Goal: Task Accomplishment & Management: Use online tool/utility

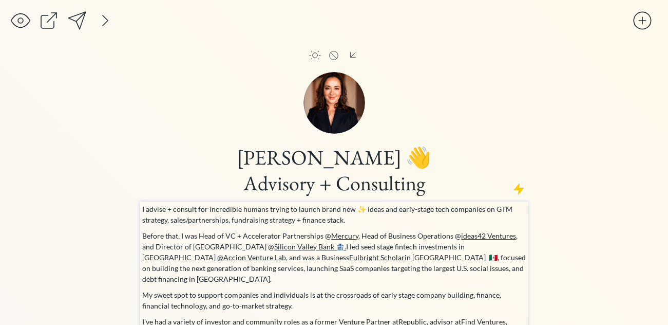
click at [176, 208] on p "I advise + consult for incredible humans trying to launch brand new ✨ ideas and…" at bounding box center [334, 214] width 384 height 22
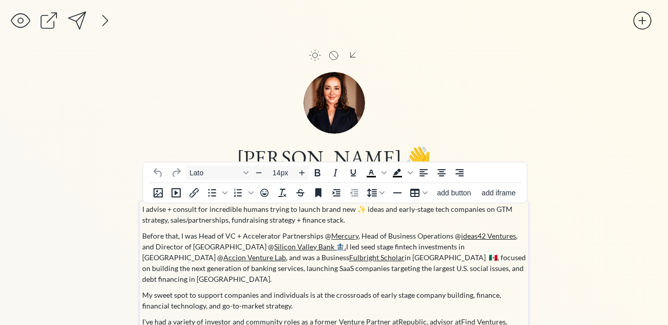
click at [188, 212] on p "I advise + consult for incredible humans trying to launch brand new ✨ ideas and…" at bounding box center [334, 214] width 384 height 22
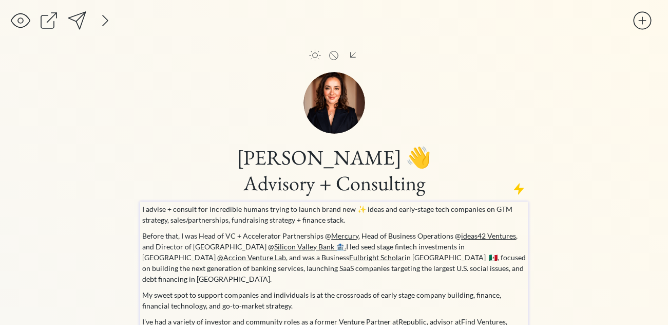
click at [283, 224] on p "I advise + consult for incredible humans trying to launch brand new ✨ ideas and…" at bounding box center [334, 214] width 384 height 22
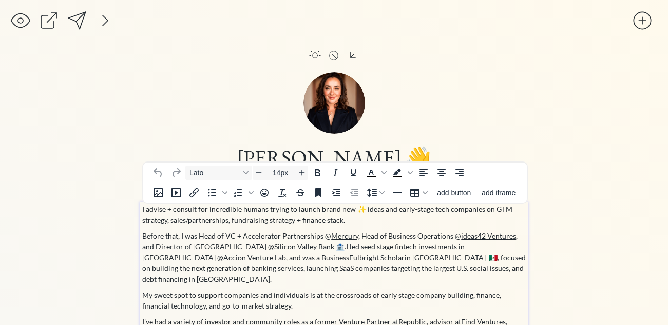
drag, startPoint x: 346, startPoint y: 220, endPoint x: 129, endPoint y: 212, distance: 217.4
click at [129, 212] on div "click to upload a picture Jackie Hyland 👋 Advisory + Consulting I advise + cons…" at bounding box center [334, 318] width 668 height 637
copy p "I advise + consult for incredible humans trying to launch brand new ✨ ideas and…"
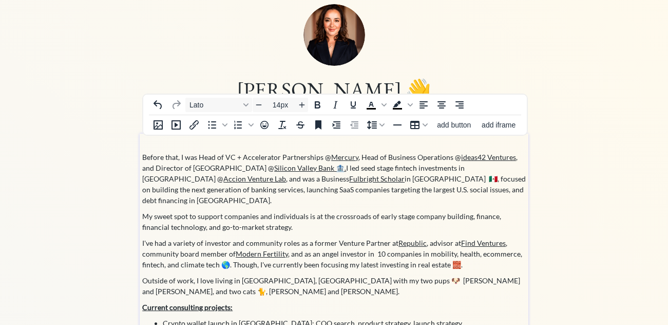
scroll to position [75, 0]
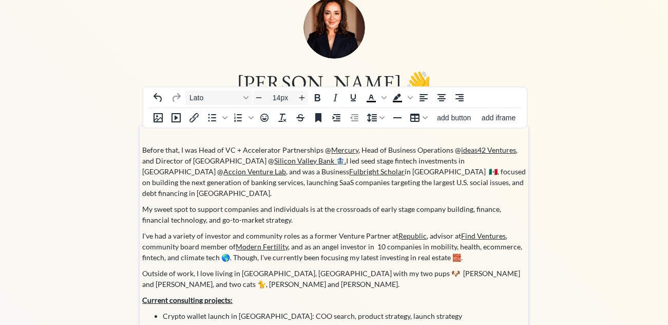
click at [271, 212] on p "My sweet spot to support companies and individuals is at the crossroads of earl…" at bounding box center [334, 214] width 384 height 22
click at [146, 203] on p "My sweet spot to support companies and individuals is at the crossroads of earl…" at bounding box center [334, 214] width 384 height 22
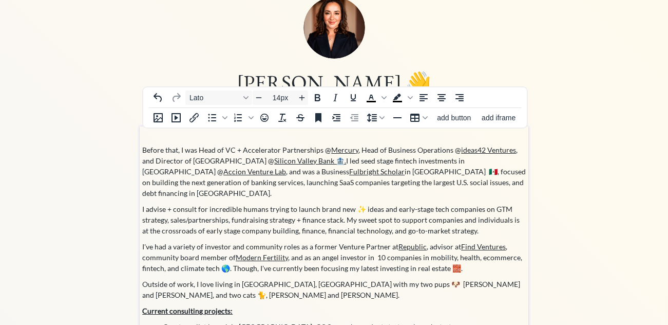
click at [147, 203] on p "I advise + consult for incredible humans trying to launch brand new ✨ ideas and…" at bounding box center [334, 219] width 384 height 32
drag, startPoint x: 221, startPoint y: 200, endPoint x: 180, endPoint y: 200, distance: 41.1
click at [180, 203] on p "I also advise + consult for incredible humans trying to launch brand new ✨ idea…" at bounding box center [334, 219] width 384 height 32
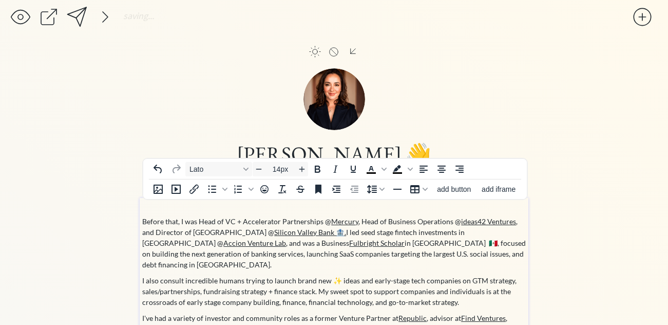
scroll to position [0, 0]
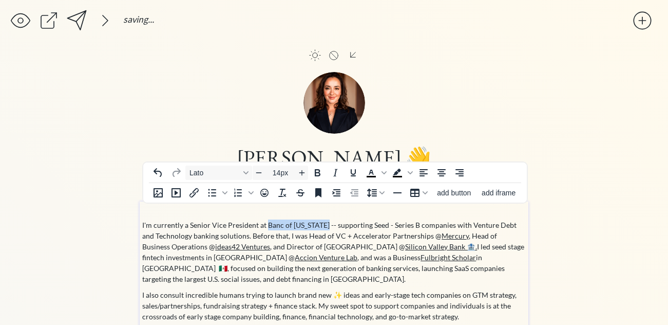
drag, startPoint x: 321, startPoint y: 225, endPoint x: 267, endPoint y: 228, distance: 55.0
click at [267, 228] on p "I'm currently a Senior Vice President at Banc of California -- supporting Seed …" at bounding box center [334, 251] width 384 height 65
click at [198, 193] on icon "Insert/edit link" at bounding box center [194, 192] width 12 height 12
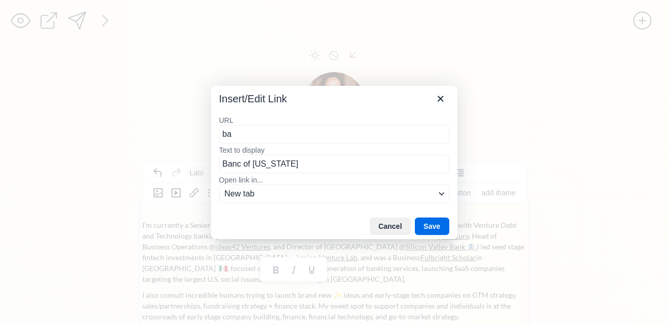
type input "b"
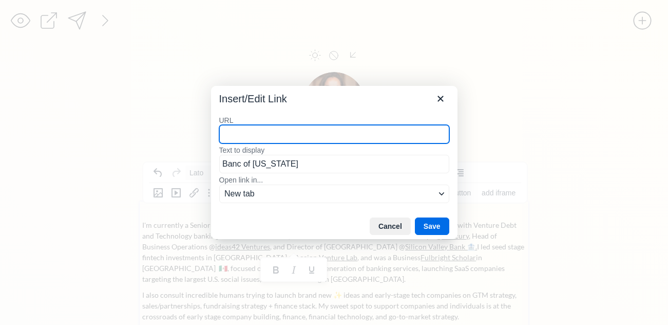
paste input "https://bancofcal.com/"
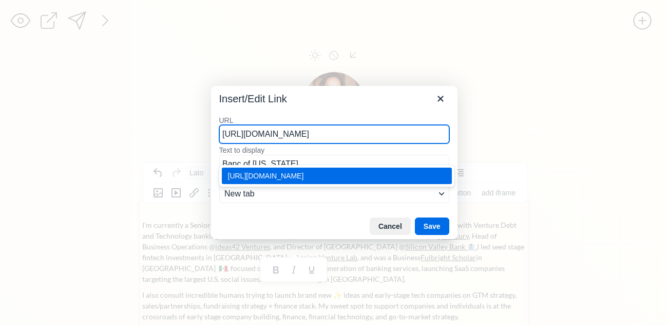
type input "https://bancofcal.com/"
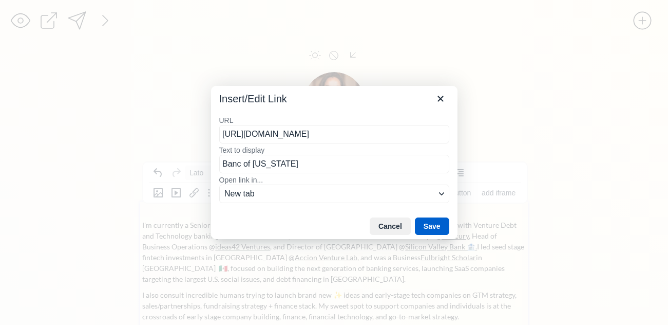
click at [426, 228] on button "Save" at bounding box center [432, 225] width 34 height 17
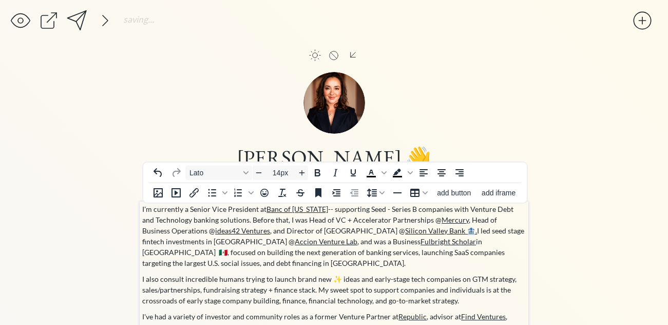
click at [240, 222] on p "I'm currently a Senior Vice President at Banc of California -- supporting Seed …" at bounding box center [334, 235] width 384 height 65
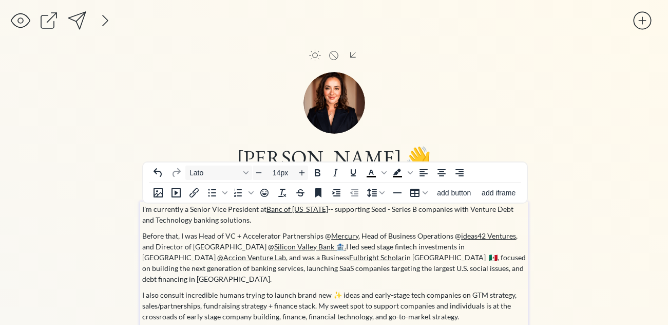
click at [383, 208] on p "I'm currently a Senior Vice President at Banc of California -- supporting Seed …" at bounding box center [334, 214] width 384 height 22
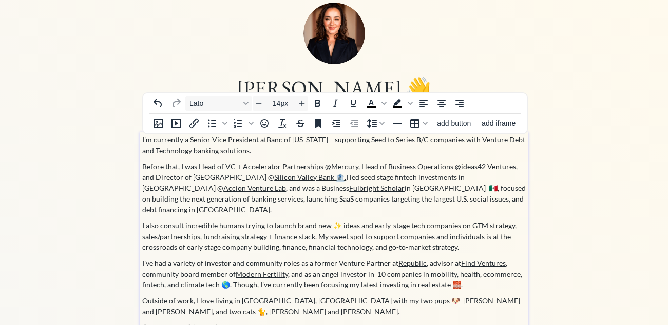
scroll to position [69, 0]
click at [270, 227] on p "I also consult incredible humans trying to launch brand new ✨ ideas and early-s…" at bounding box center [334, 236] width 384 height 32
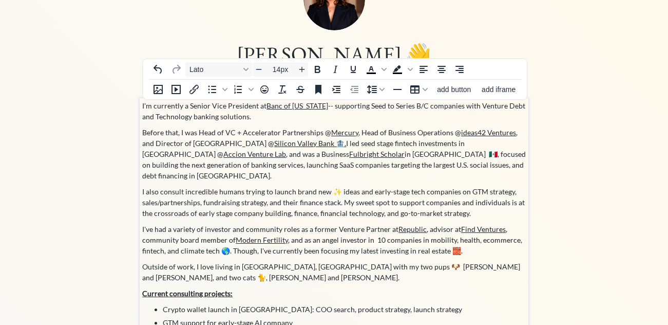
scroll to position [104, 0]
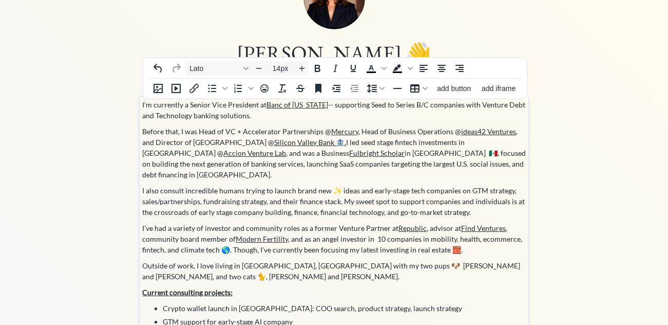
drag, startPoint x: 459, startPoint y: 239, endPoint x: 234, endPoint y: 241, distance: 224.9
click at [234, 242] on p "I've had a variety of investor and community roles as a former Venture Partner …" at bounding box center [334, 238] width 384 height 32
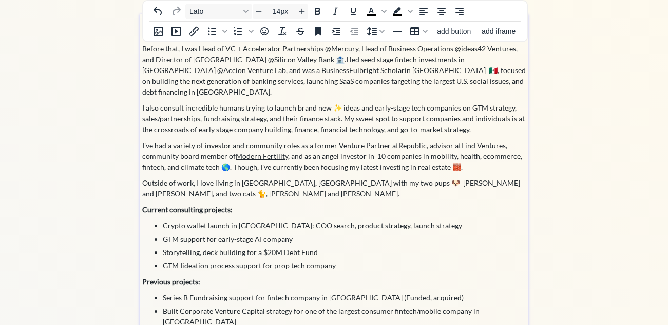
scroll to position [187, 0]
click at [313, 177] on p "Outside of work, I love living in Baltimore, MD with my two pups 🐶 Daphne and R…" at bounding box center [334, 188] width 384 height 22
click at [388, 177] on p "Outside of work, I love living in Baltimore, MD with my daughter, two pups 🐶 Da…" at bounding box center [334, 188] width 384 height 22
drag, startPoint x: 386, startPoint y: 173, endPoint x: 443, endPoint y: 175, distance: 56.5
click at [443, 177] on p "Outside of work, I love living in Baltimore, MD with my daughter, two pups 🐶 Da…" at bounding box center [334, 188] width 384 height 22
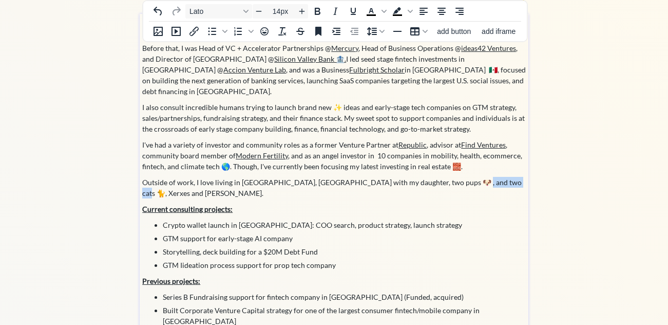
drag, startPoint x: 493, startPoint y: 173, endPoint x: 451, endPoint y: 172, distance: 42.1
click at [451, 177] on p "Outside of work, I love living in Baltimore, MD with my daughter, two pups 🐶 , …" at bounding box center [334, 188] width 384 height 22
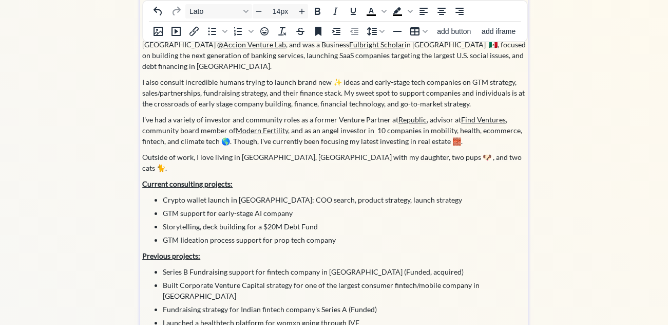
scroll to position [214, 0]
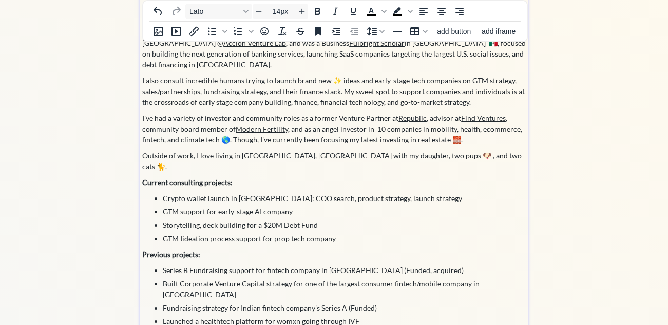
click at [198, 233] on li "GTM Iideation process support for prop tech company" at bounding box center [345, 238] width 364 height 11
click at [183, 233] on li "GTM Iideation process support for prop tech company" at bounding box center [345, 238] width 364 height 11
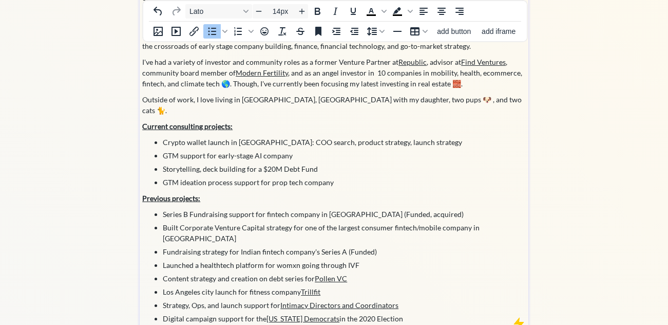
scroll to position [268, 0]
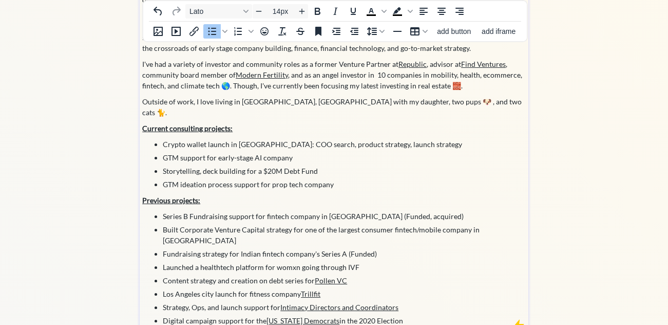
click at [165, 139] on li "Crypto wallet launch in [GEOGRAPHIC_DATA]: COO search, product strategy, launch…" at bounding box center [345, 144] width 364 height 11
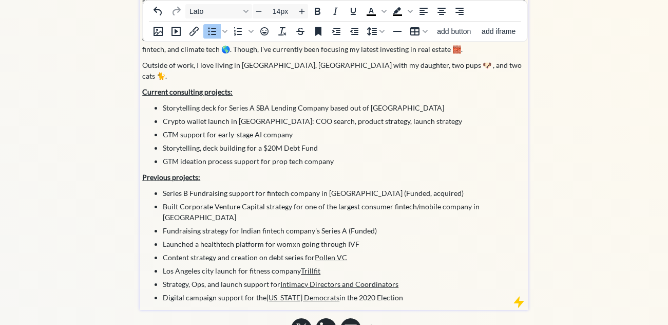
scroll to position [0, 0]
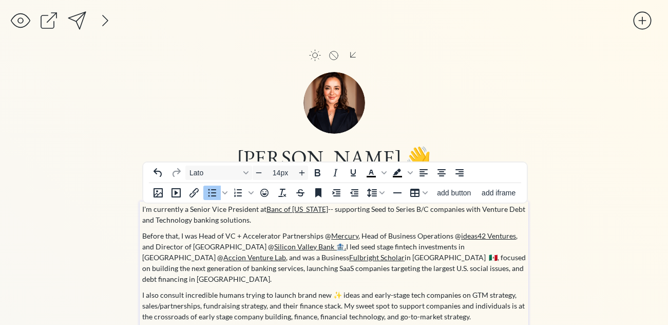
click at [546, 159] on div "saving... click to upload a picture Jackie Hyland 👋 Advisory + Consulting I'm c…" at bounding box center [334, 330] width 668 height 661
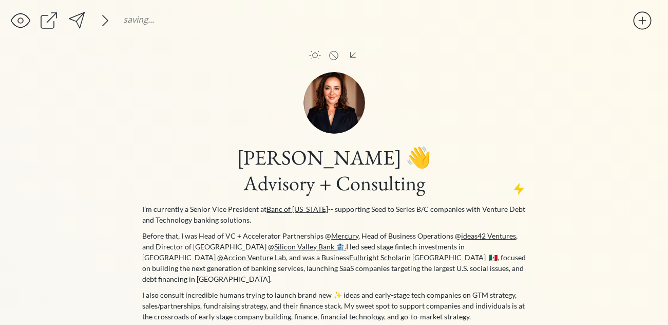
click at [335, 99] on input "file" at bounding box center [335, 103] width 62 height 62
type input "C:\fakepath\JHYLAND HEADSHOT 2025 Favorite.jpeg"
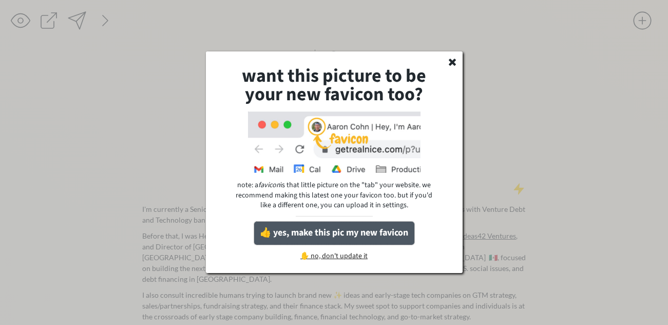
click at [331, 237] on button "👍 yes, make this pic my new favicon" at bounding box center [334, 232] width 160 height 23
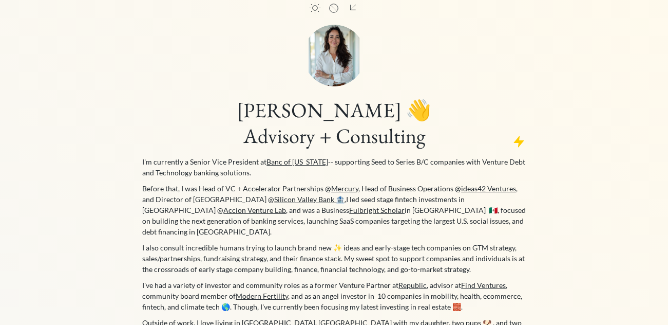
scroll to position [53, 0]
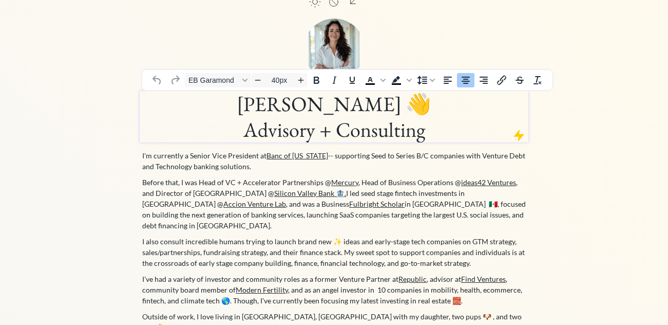
click at [298, 137] on h1 "Jackie Hyland 👋 Advisory + Consulting" at bounding box center [334, 116] width 386 height 51
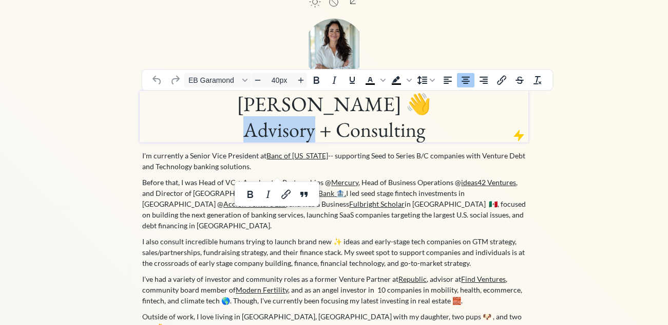
click at [298, 137] on h1 "Jackie Hyland 👋 Advisory + Consulting" at bounding box center [334, 116] width 386 height 51
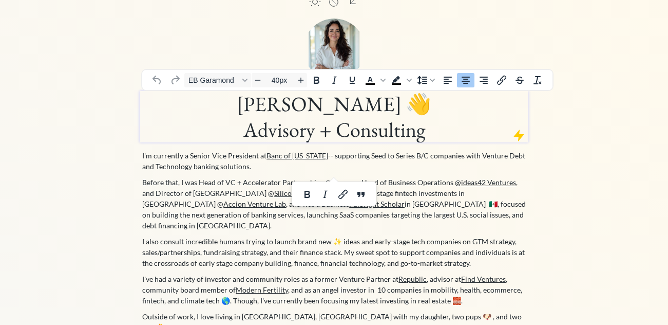
click at [27, 149] on div "saving... click to upload a picture Jackie Hyland 👋 Advisory + Consulting I'm c…" at bounding box center [334, 277] width 668 height 661
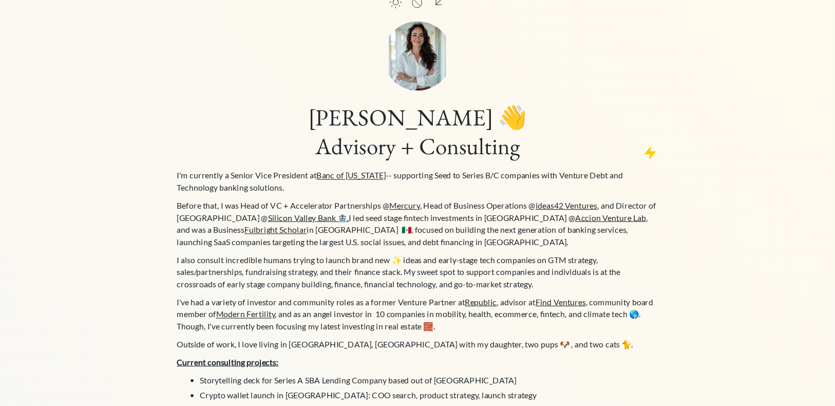
scroll to position [53, 0]
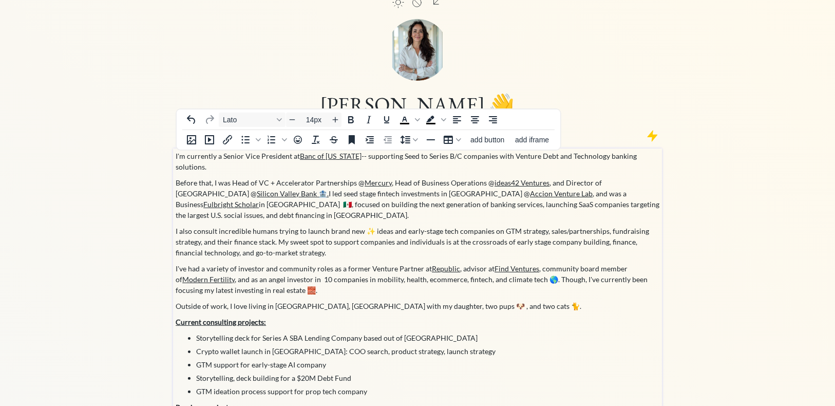
click at [316, 225] on p "I also consult incredible humans trying to launch brand new ✨ ideas and early-s…" at bounding box center [418, 241] width 484 height 32
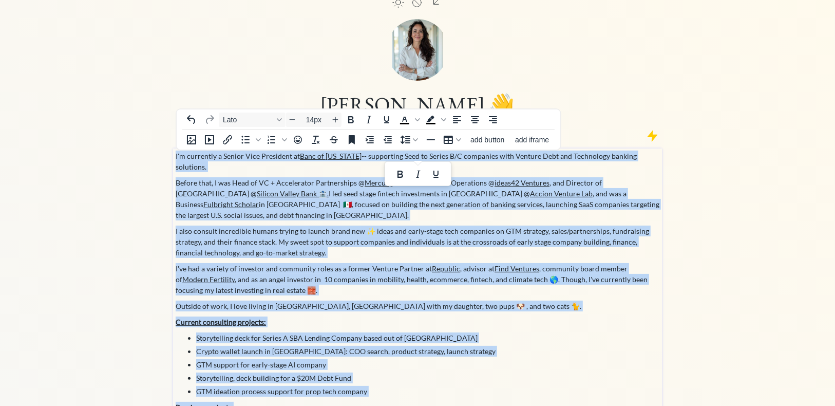
copy div "I'm currently a Senior Vice President at Banc of California -- supporting Seed …"
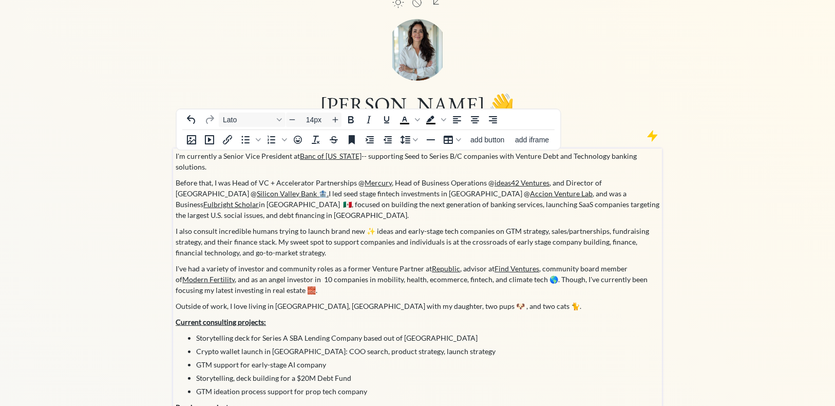
click at [219, 245] on p "I also consult incredible humans trying to launch brand new ✨ ideas and early-s…" at bounding box center [418, 241] width 484 height 32
drag, startPoint x: 211, startPoint y: 172, endPoint x: 161, endPoint y: 172, distance: 49.8
click at [161, 172] on div "saving... click to upload a picture Jackie Hyland 👋 Advisory + Consulting I'm c…" at bounding box center [417, 261] width 835 height 629
click at [259, 235] on p "I also consult incredible humans trying to launch brand new ✨ ideas and early-s…" at bounding box center [418, 241] width 484 height 32
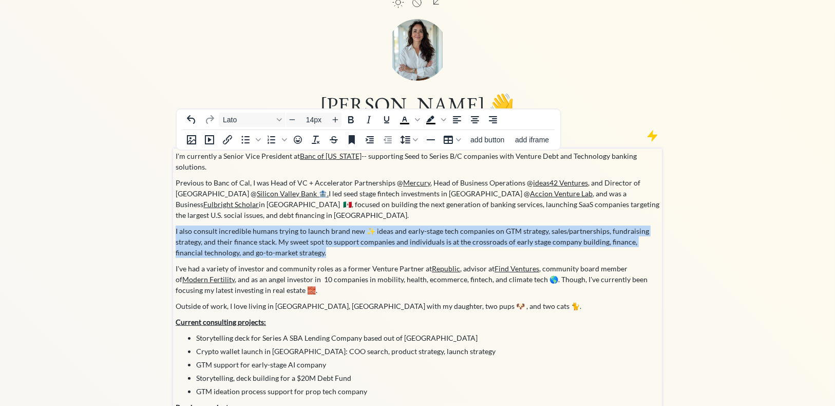
click at [259, 235] on p "I also consult incredible humans trying to launch brand new ✨ ideas and early-s…" at bounding box center [418, 241] width 484 height 32
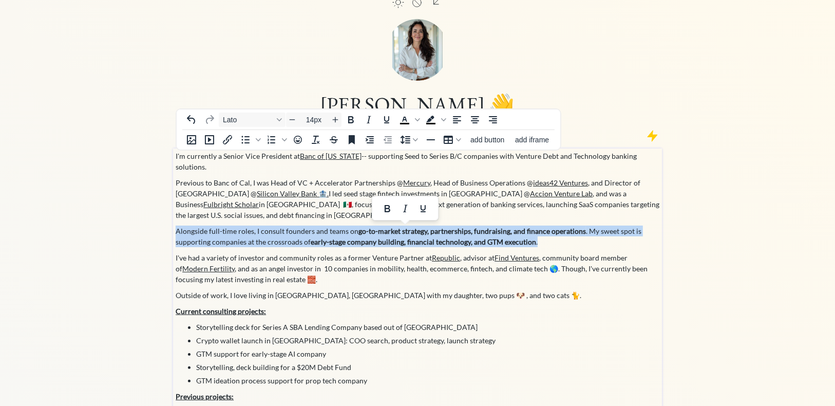
drag, startPoint x: 538, startPoint y: 227, endPoint x: 140, endPoint y: 218, distance: 398.6
click at [140, 218] on div "saving... click to upload a picture Jackie Hyland 👋 Advisory + Consulting I'm c…" at bounding box center [417, 256] width 835 height 618
click at [392, 202] on icon "Bold" at bounding box center [387, 208] width 12 height 12
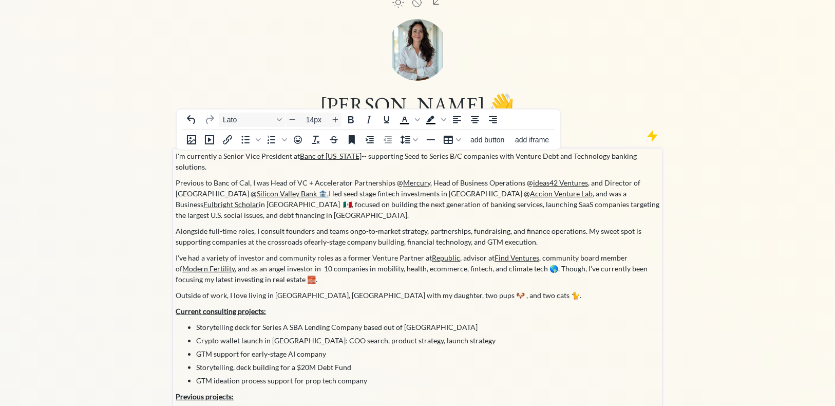
click at [505, 229] on p "Alongside full-time roles, I consult founders and teams on go-to-market strateg…" at bounding box center [418, 236] width 484 height 22
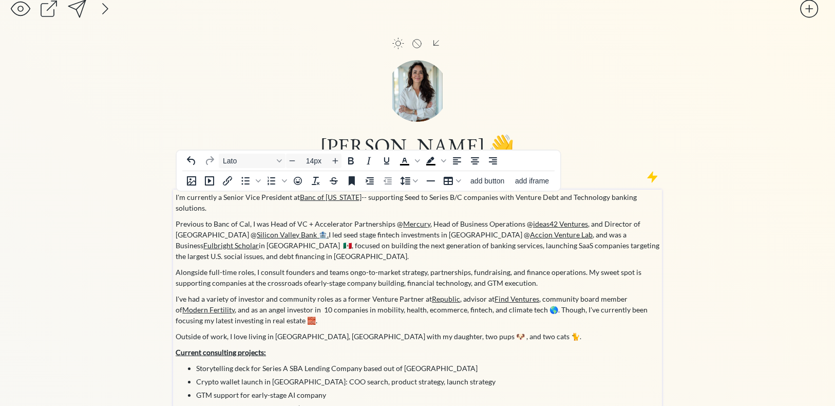
scroll to position [15, 0]
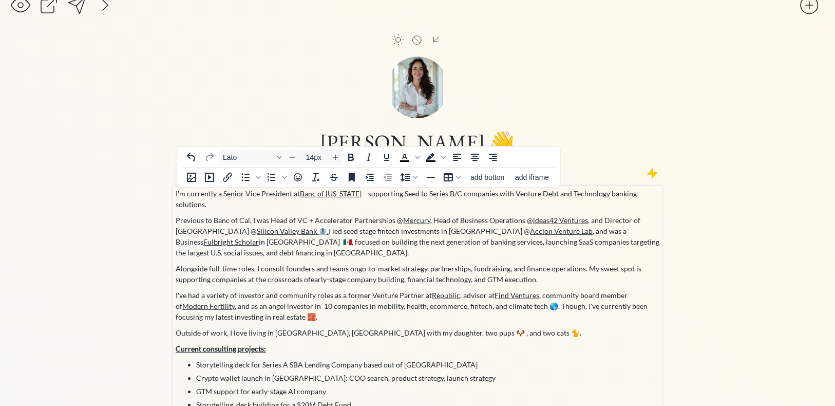
click at [344, 244] on p "Previous to Banc of Cal, I was Head of VC + Accelerator Partnerships @ Mercury …" at bounding box center [418, 236] width 484 height 43
click at [227, 324] on p "Outside of work, I love living in Baltimore, MD with my daughter, two pups 🐶 , …" at bounding box center [418, 332] width 484 height 11
click at [428, 324] on p "Current consulting projects:" at bounding box center [418, 348] width 484 height 11
click at [111, 144] on div "saving... click to upload a picture Jackie Hyland 👋 Advisory + Consulting I'm c…" at bounding box center [417, 294] width 835 height 618
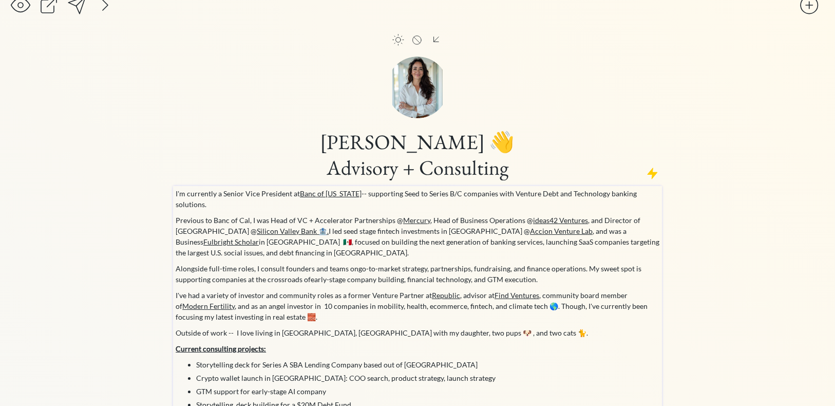
click at [395, 297] on p "I've had a variety of investor and community roles as a former Venture Partner …" at bounding box center [418, 306] width 484 height 32
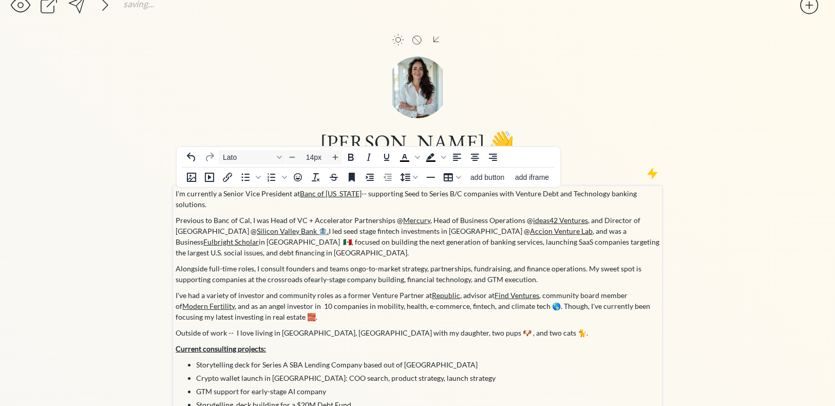
click at [427, 300] on p "I've had a variety of investor and community roles as a former Venture Partner …" at bounding box center [418, 306] width 484 height 32
click at [130, 222] on div "saving... click to upload a picture Jackie Hyland 👋 Advisory + Consulting I'm c…" at bounding box center [417, 294] width 835 height 618
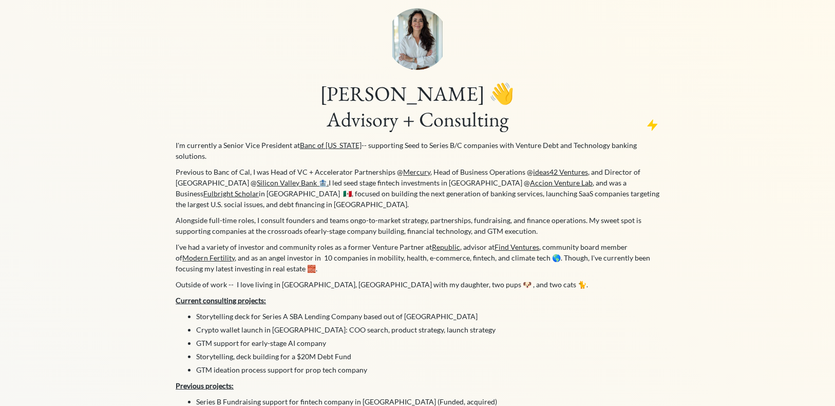
scroll to position [64, 0]
drag, startPoint x: 418, startPoint y: 120, endPoint x: 706, endPoint y: 266, distance: 322.9
click at [418, 120] on h1 "Jackie Hyland 👋 Advisory + Consulting" at bounding box center [418, 105] width 486 height 51
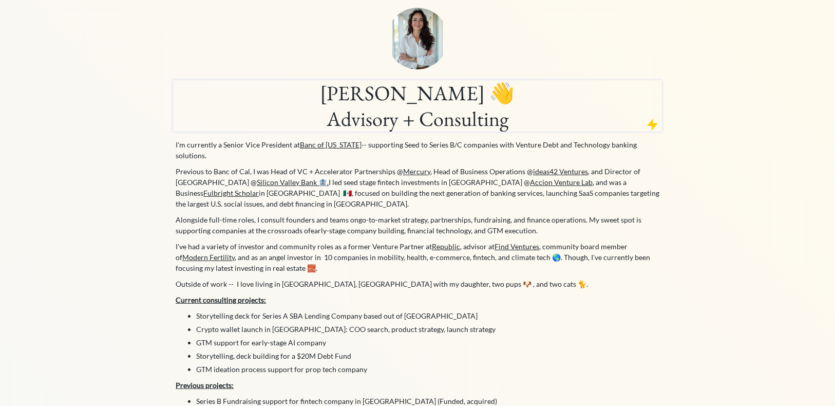
click at [571, 158] on div "click to upload a picture Jackie Hyland 👋 Advisory + Consulting I'm currently a…" at bounding box center [417, 267] width 489 height 544
click at [305, 41] on div "click to upload a picture" at bounding box center [417, 32] width 489 height 75
click at [355, 278] on p "Outside of work -- I love living in [GEOGRAPHIC_DATA], [GEOGRAPHIC_DATA] with m…" at bounding box center [418, 283] width 484 height 11
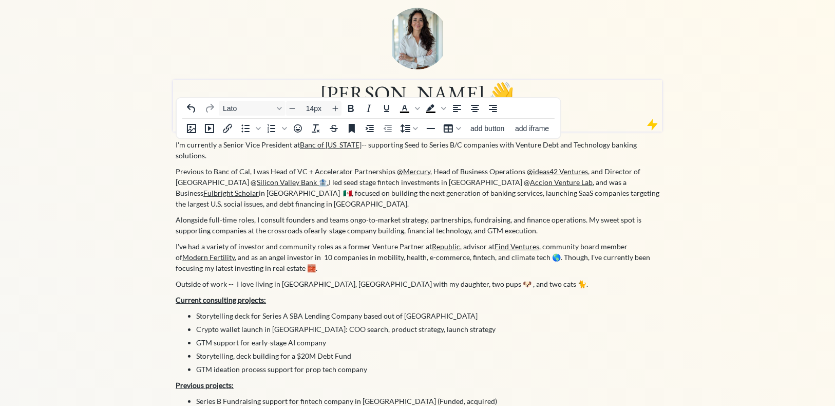
drag, startPoint x: 706, startPoint y: 266, endPoint x: 363, endPoint y: 162, distance: 358.4
click at [668, 266] on div "saving... click to upload a picture Jackie Hyland 👋 Advisory + Consulting I'm c…" at bounding box center [417, 245] width 835 height 618
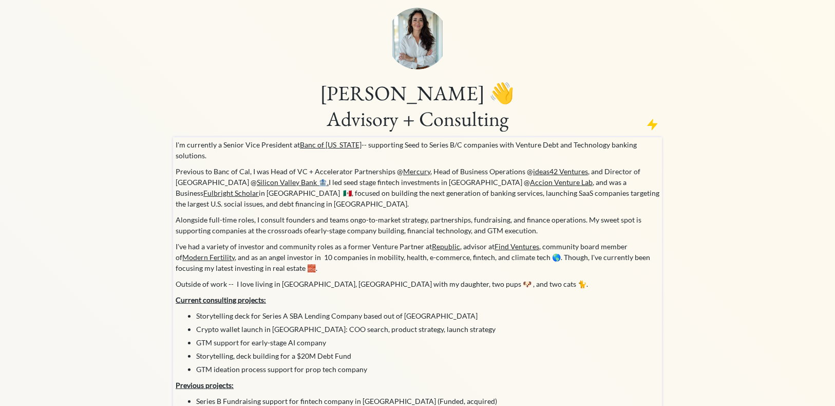
scroll to position [7, 0]
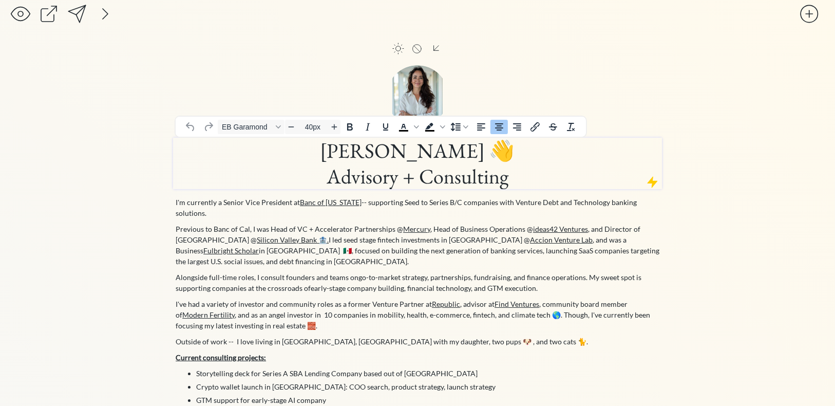
click at [434, 181] on h1 "Jackie Hyland 👋 Advisory + Consulting" at bounding box center [418, 163] width 486 height 51
paste div
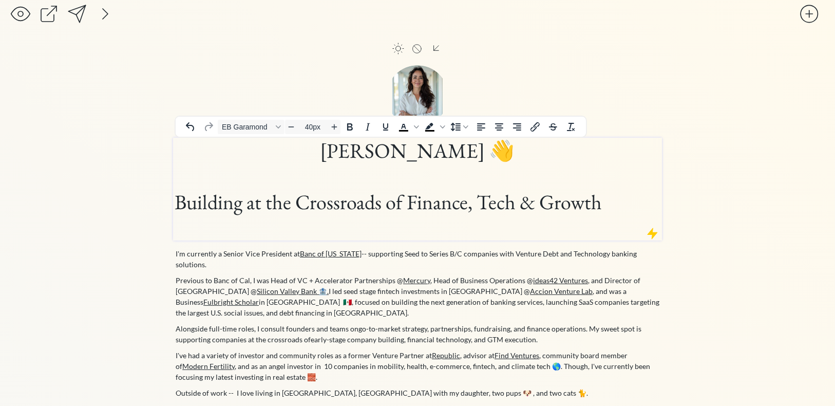
click at [410, 206] on h1 "Building at the Crossroads of Finance, Tech & Growth" at bounding box center [418, 214] width 486 height 51
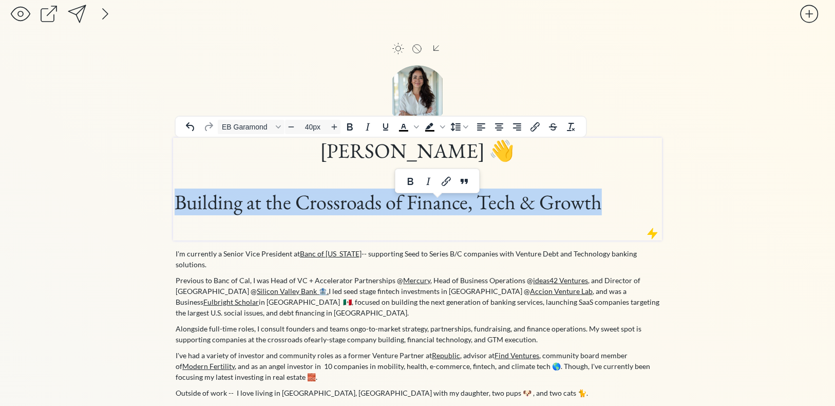
click at [410, 206] on h1 "Building at the Crossroads of Finance, Tech & Growth" at bounding box center [418, 214] width 486 height 51
click at [502, 128] on icon "Align center" at bounding box center [499, 127] width 12 height 12
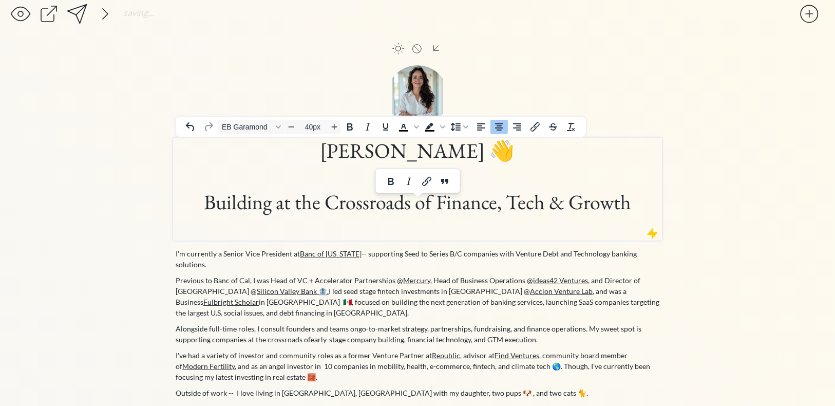
click at [520, 191] on h1 "Building at the Crossroads of Finance, Tech & Growth" at bounding box center [418, 214] width 486 height 51
click at [513, 211] on h1 "Building at the Crossroads of Finance, Tech & Growth" at bounding box center [418, 214] width 486 height 51
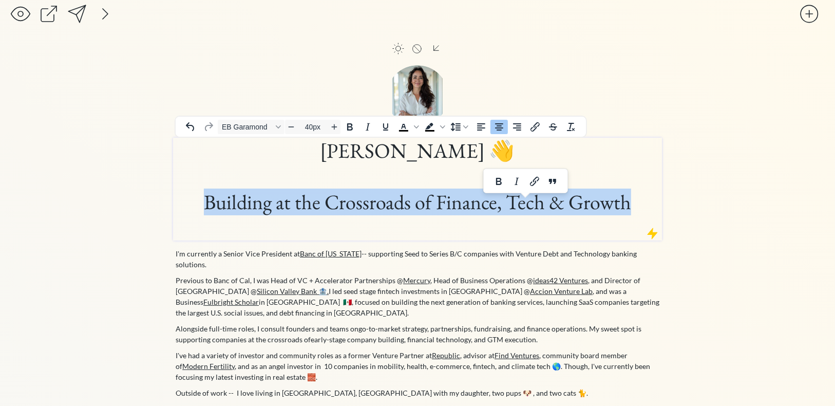
click at [513, 211] on h1 "Building at the Crossroads of Finance, Tech & Growth" at bounding box center [418, 214] width 486 height 51
click at [290, 128] on icon "Decrease font size" at bounding box center [291, 127] width 8 height 8
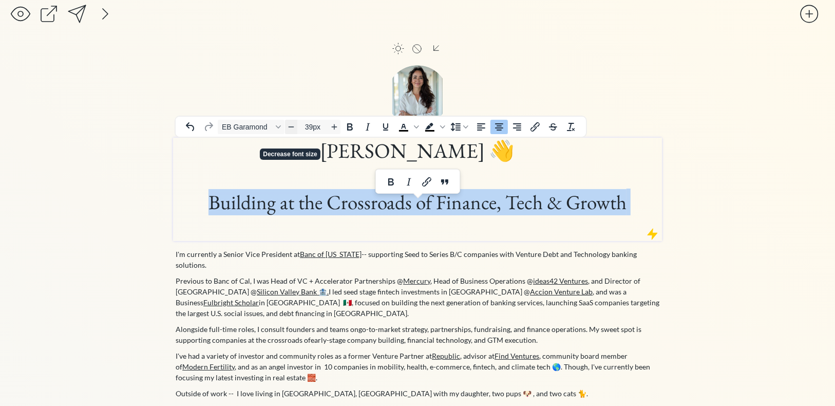
click at [290, 128] on icon "Decrease font size" at bounding box center [291, 127] width 8 height 8
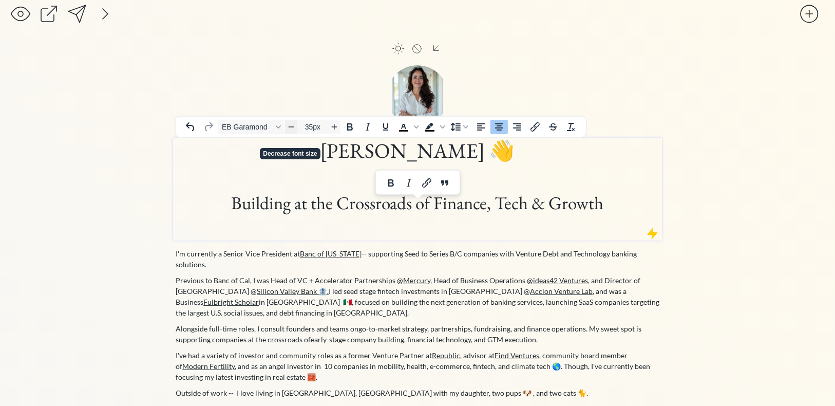
click at [290, 128] on icon "Decrease font size" at bounding box center [291, 127] width 8 height 8
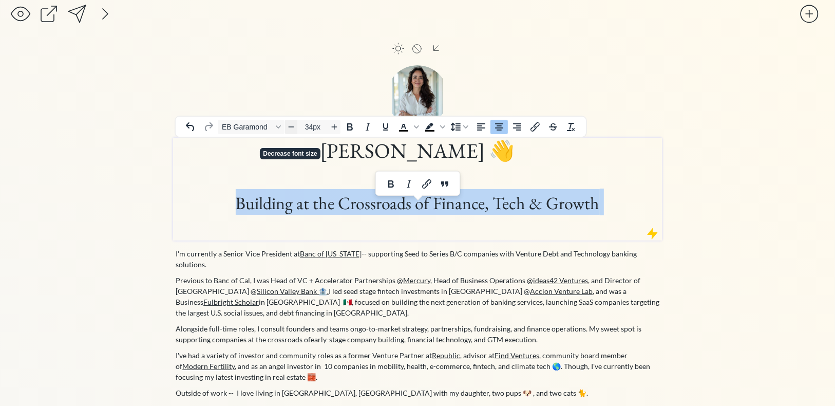
click at [290, 128] on icon "Decrease font size" at bounding box center [291, 127] width 8 height 8
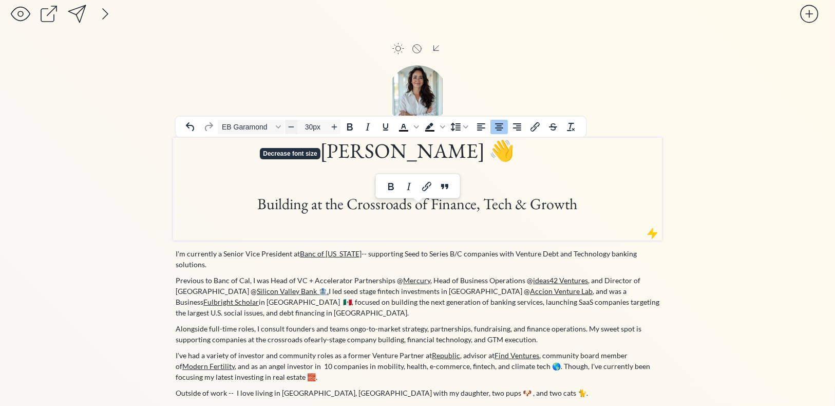
click at [290, 128] on icon "Decrease font size" at bounding box center [291, 127] width 8 height 8
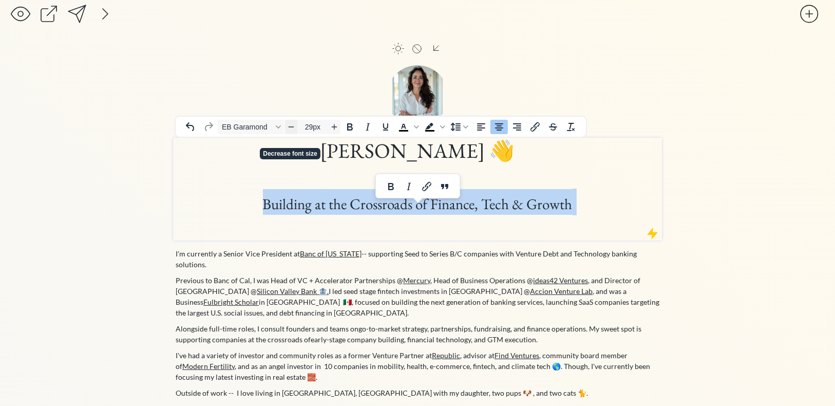
click at [290, 128] on icon "Decrease font size" at bounding box center [291, 127] width 8 height 8
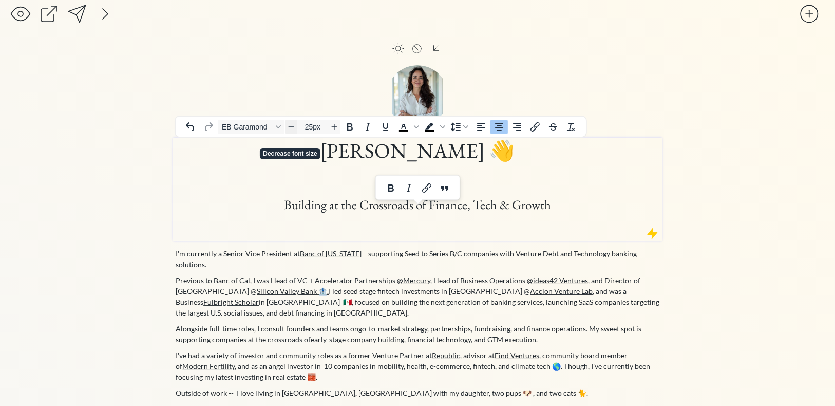
click at [290, 128] on icon "Decrease font size" at bounding box center [291, 127] width 8 height 8
click at [344, 182] on h1 at bounding box center [418, 176] width 486 height 26
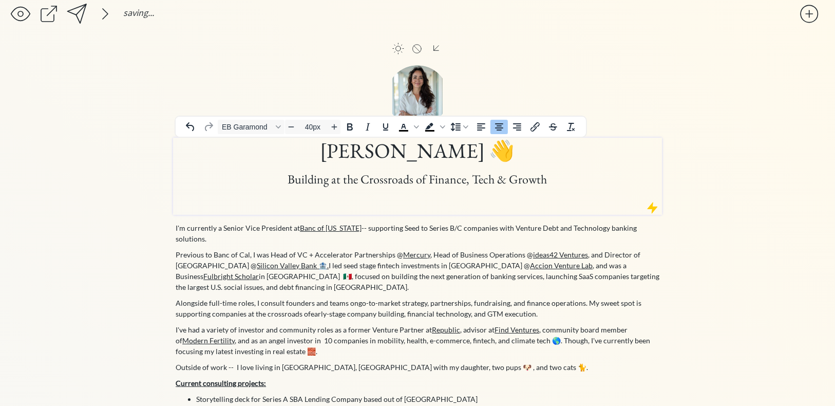
click at [340, 208] on h1 "Building at the Crossroads of Finance, Tech & Growth" at bounding box center [418, 188] width 486 height 51
type input "24px"
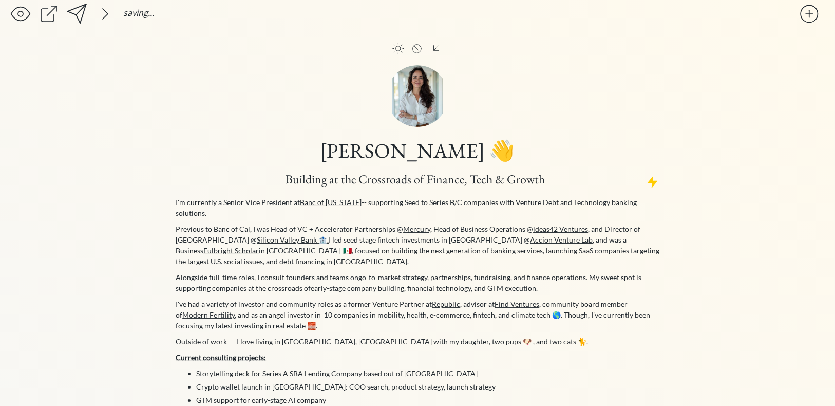
click at [636, 96] on div "click to upload a picture" at bounding box center [417, 89] width 489 height 75
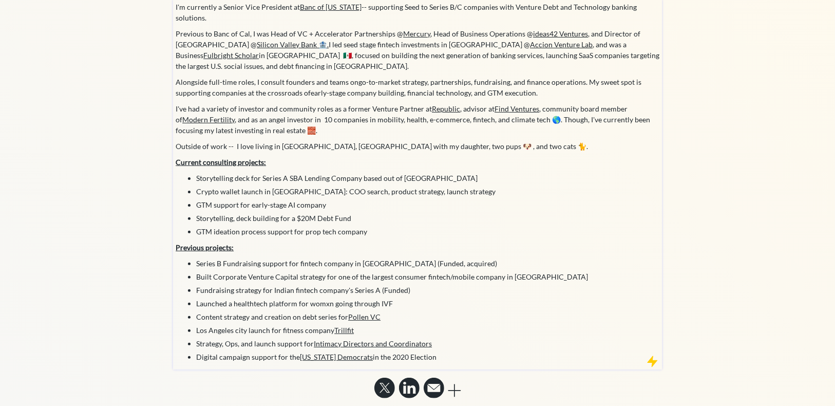
scroll to position [0, 0]
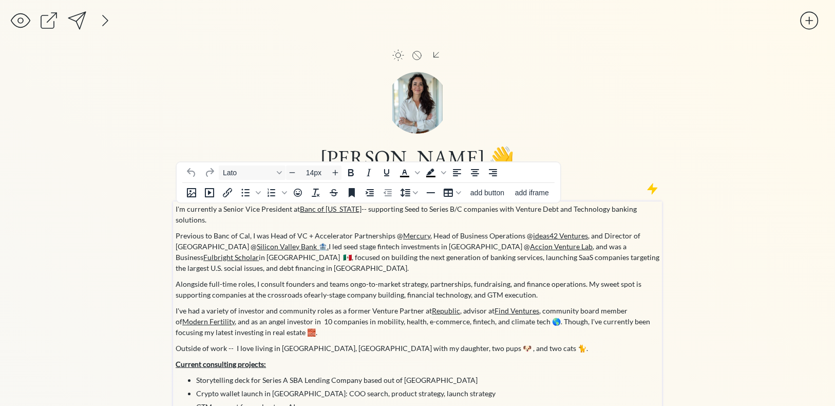
click at [271, 230] on p "Previous to Banc of Cal, I was Head of VC + Accelerator Partnerships @ Mercury …" at bounding box center [418, 251] width 484 height 43
click at [293, 324] on p "I've had a variety of investor and community roles as a former Venture Partner …" at bounding box center [418, 321] width 484 height 32
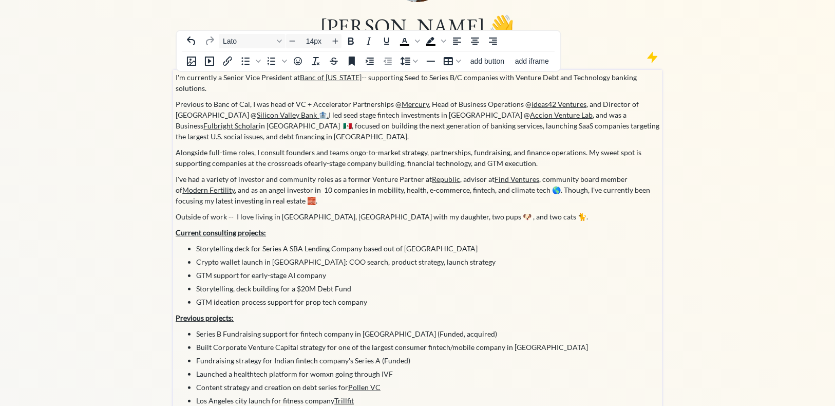
scroll to position [130, 0]
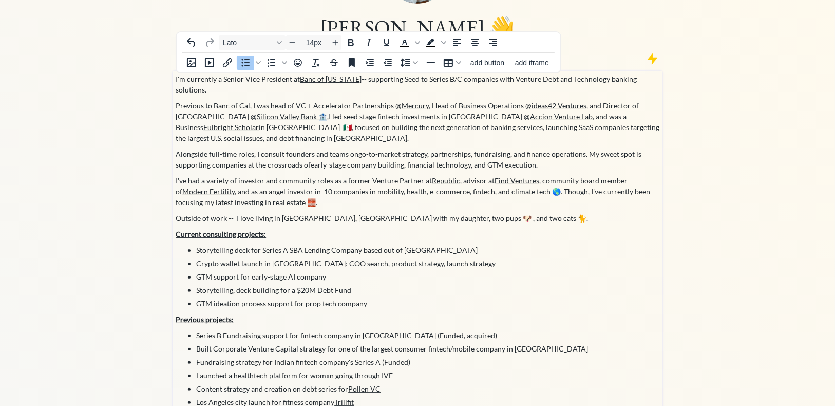
click at [261, 244] on li "Storytelling deck for Series A SBA Lending Company based out of [GEOGRAPHIC_DAT…" at bounding box center [428, 249] width 464 height 11
click at [288, 244] on li "Storytelling deck for Series A SBA Lending Company based out of [GEOGRAPHIC_DAT…" at bounding box center [428, 249] width 464 height 11
click at [235, 244] on li "Storytelling deck for an SBA Lending Company based out of [GEOGRAPHIC_DATA]" at bounding box center [428, 249] width 464 height 11
click at [451, 244] on li "Storytelling fundraise deck for an SBA Lending Company based out of [GEOGRAPHIC…" at bounding box center [428, 249] width 464 height 11
click at [331, 271] on li "GTM support for early-stage AI company" at bounding box center [428, 276] width 464 height 11
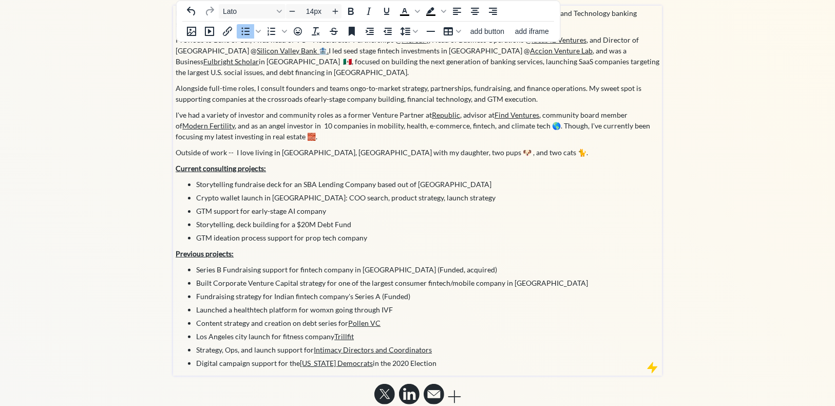
scroll to position [197, 0]
click at [320, 303] on li "Launched a healthtech platform for womxn going through IVF" at bounding box center [428, 308] width 464 height 11
click at [253, 303] on li "Launched a healthtech platform for womxn going through IVF" at bounding box center [428, 308] width 464 height 11
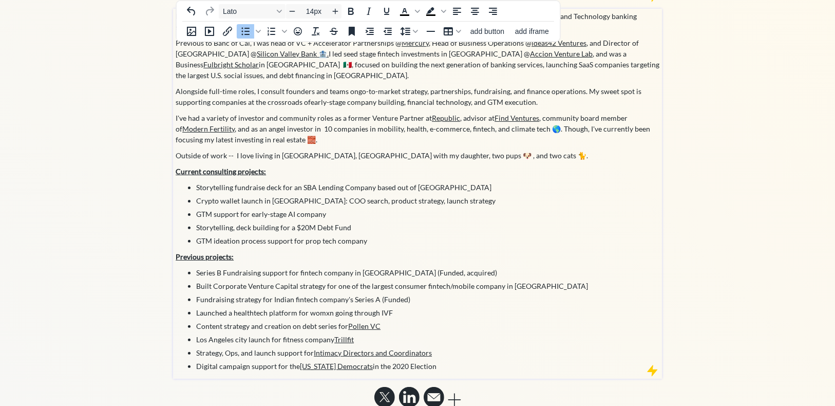
scroll to position [202, 0]
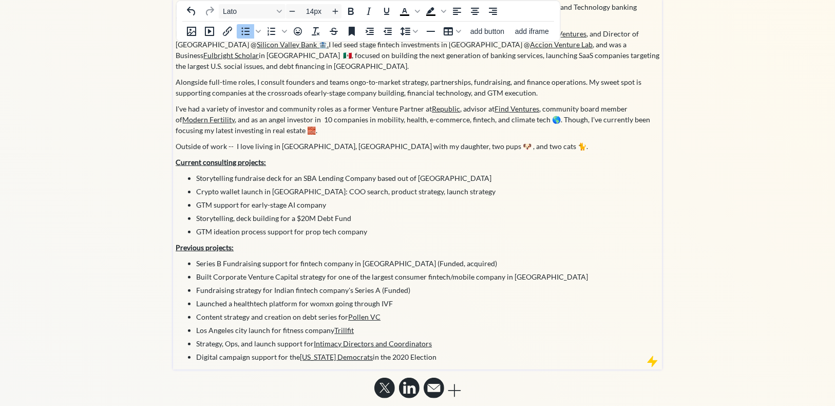
click at [452, 351] on li "Digital campaign support for the [US_STATE] Democrats in the 2020 Election" at bounding box center [428, 356] width 464 height 11
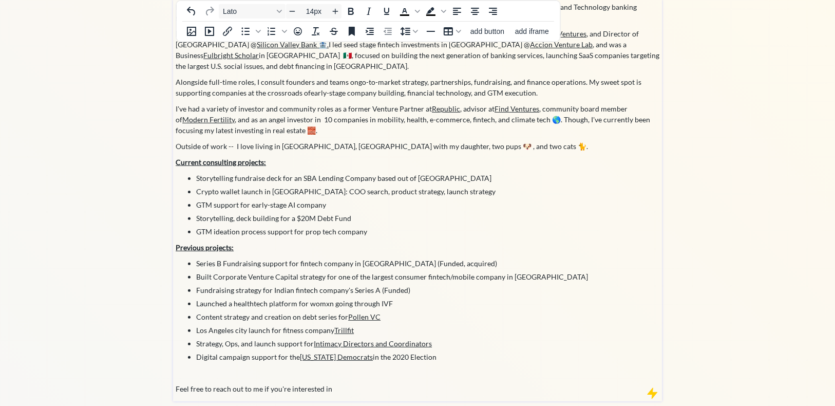
click at [354, 383] on p "Feel free to reach out to me if you're interested in" at bounding box center [418, 388] width 484 height 11
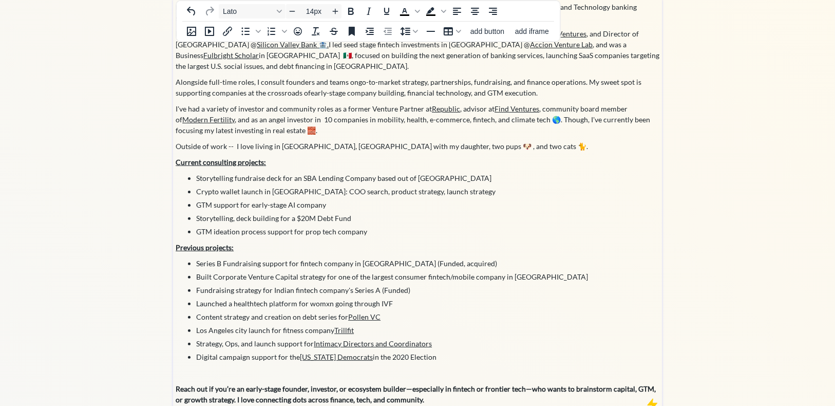
click at [350, 384] on strong "Reach out if you’re an early-stage founder, investor, or ecosystem builder—espe…" at bounding box center [416, 394] width 480 height 20
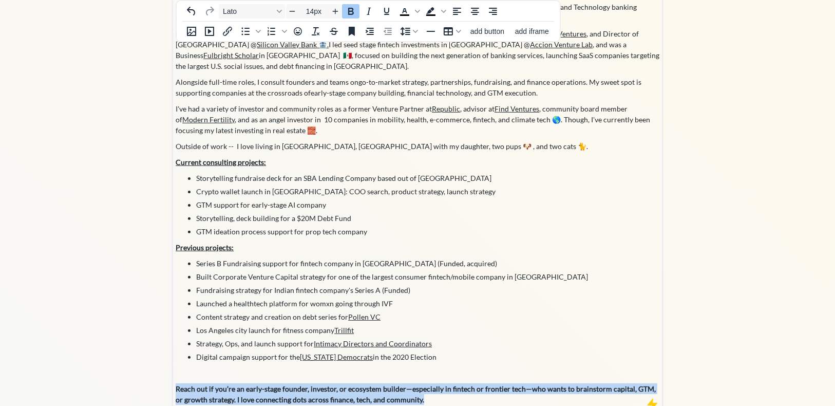
click at [350, 384] on strong "Reach out if you’re an early-stage founder, investor, or ecosystem builder—espe…" at bounding box center [416, 394] width 480 height 20
click at [397, 356] on icon "Bold" at bounding box center [397, 355] width 12 height 12
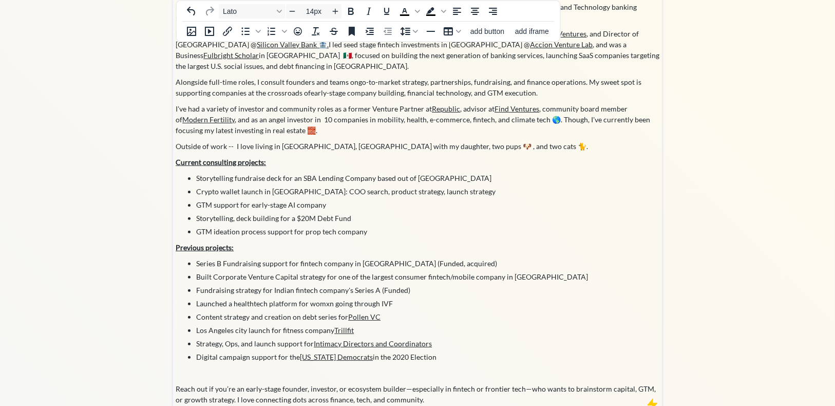
click at [310, 367] on p at bounding box center [418, 372] width 484 height 11
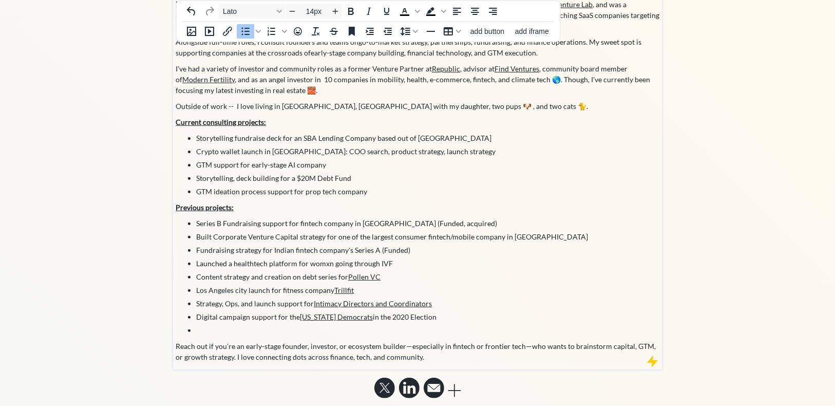
scroll to position [229, 0]
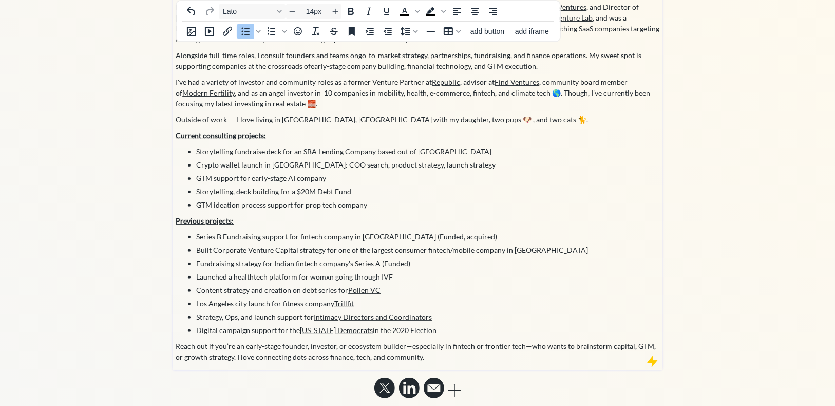
click at [425, 347] on p "Reach out if you’re an early-stage founder, investor, or ecosystem builder—espe…" at bounding box center [418, 351] width 484 height 22
click at [299, 32] on icon "Emojis" at bounding box center [298, 31] width 8 height 8
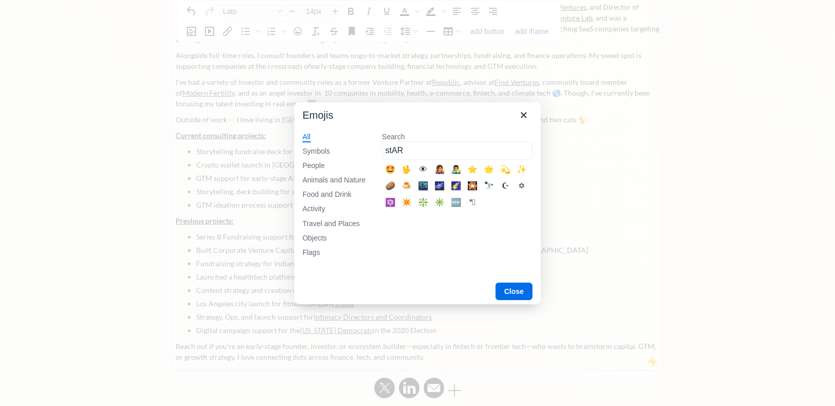
type input "stAR"
click at [527, 170] on div "✨" at bounding box center [522, 170] width 16 height 16
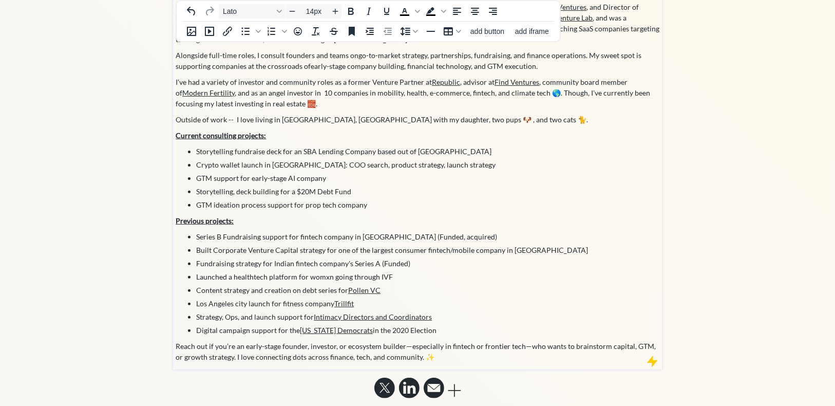
click at [727, 304] on div "saving... click to upload a picture click to upload a picture [PERSON_NAME] 👋 B…" at bounding box center [417, 93] width 835 height 645
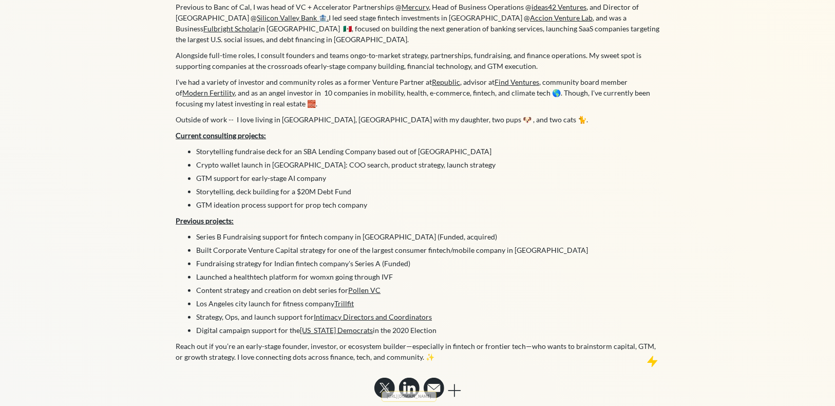
click at [307, 382] on div "click to upload a picture [PERSON_NAME] 👋 Building at the Crossroads of Finance…" at bounding box center [417, 116] width 489 height 571
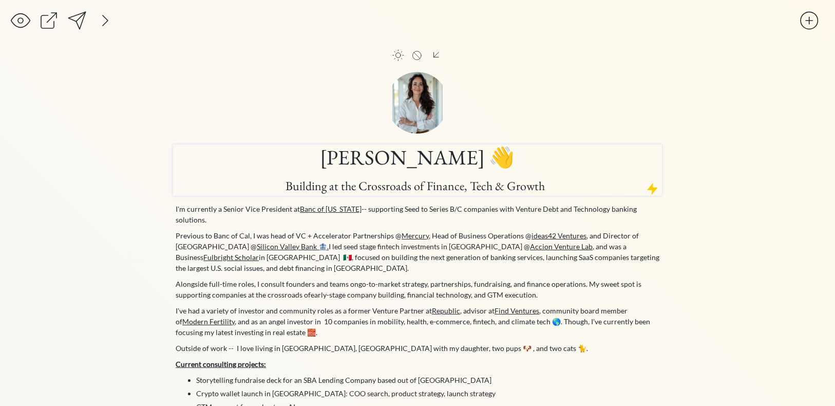
click at [378, 183] on span "Building at the Crossroads of Finance, Tech & Growth" at bounding box center [415, 186] width 259 height 16
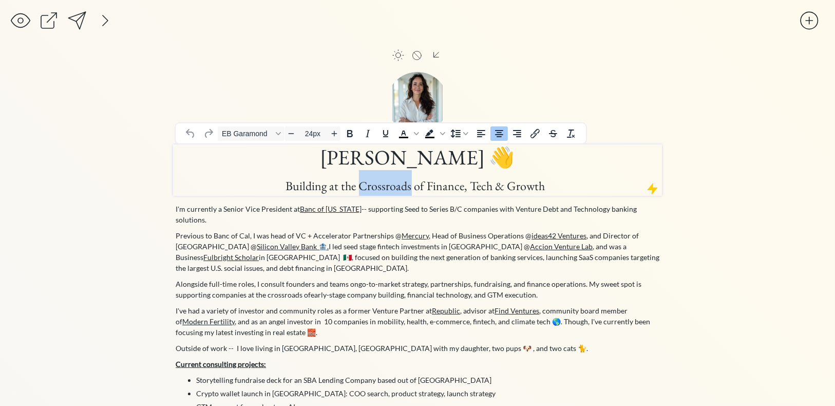
click at [378, 183] on span "Building at the Crossroads of Finance, Tech & Growth" at bounding box center [415, 186] width 259 height 16
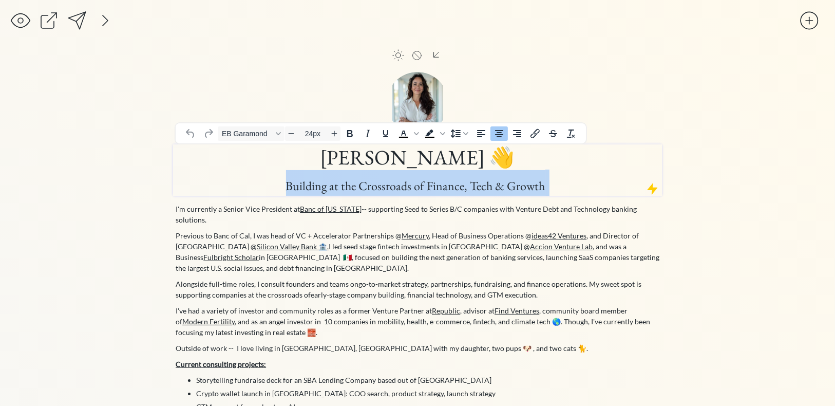
click at [378, 183] on span "Building at the Crossroads of Finance, Tech & Growth" at bounding box center [415, 186] width 259 height 16
copy h1 "Building at the Crossroads of Finance, Tech & Growth"
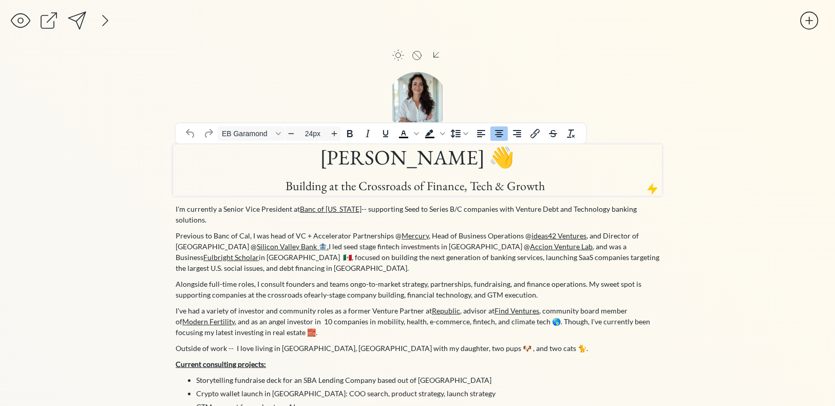
click at [394, 183] on span "Building at the Crossroads of Finance, Tech & Growth" at bounding box center [415, 186] width 259 height 16
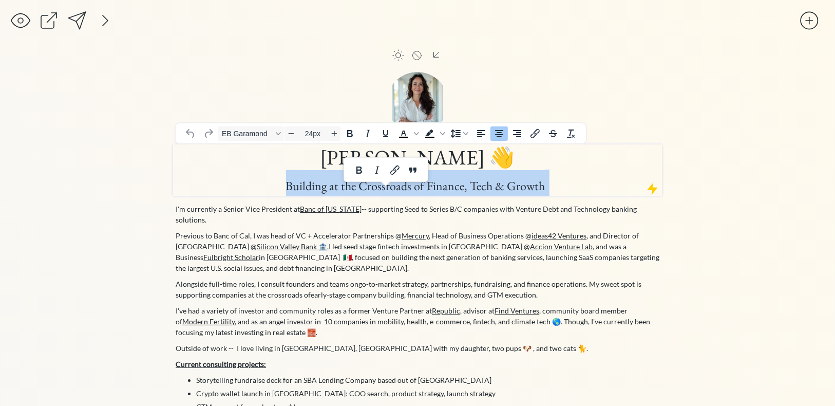
click at [394, 183] on span "Building at the Crossroads of Finance, Tech & Growth" at bounding box center [415, 186] width 259 height 16
paste div
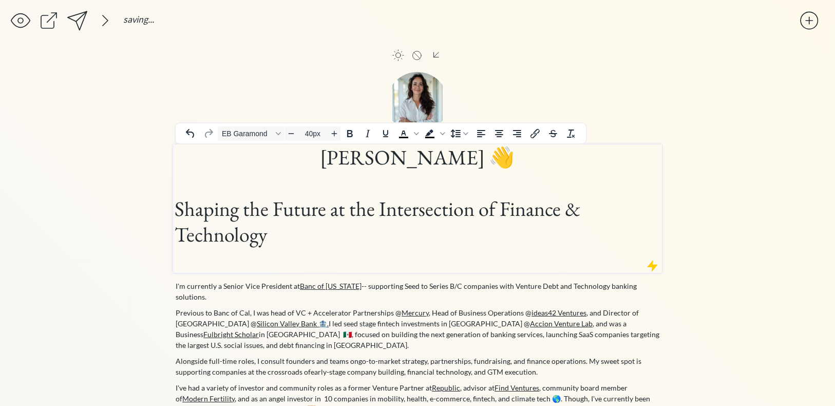
click at [206, 236] on h1 "Shaping the Future at the Intersection of Finance & Technology" at bounding box center [418, 234] width 486 height 77
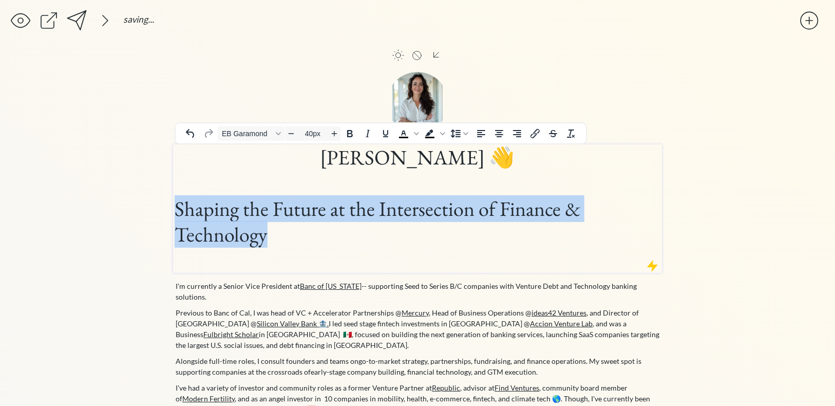
click at [206, 236] on h1 "Shaping the Future at the Intersection of Finance & Technology" at bounding box center [418, 234] width 486 height 77
click at [305, 135] on input "40px" at bounding box center [312, 133] width 31 height 12
click at [296, 135] on span "Decrease font size" at bounding box center [291, 133] width 12 height 12
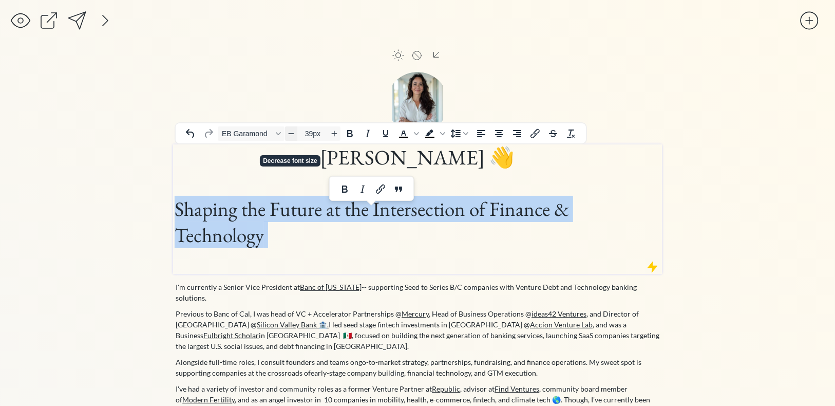
click at [296, 135] on span "Decrease font size" at bounding box center [291, 133] width 12 height 12
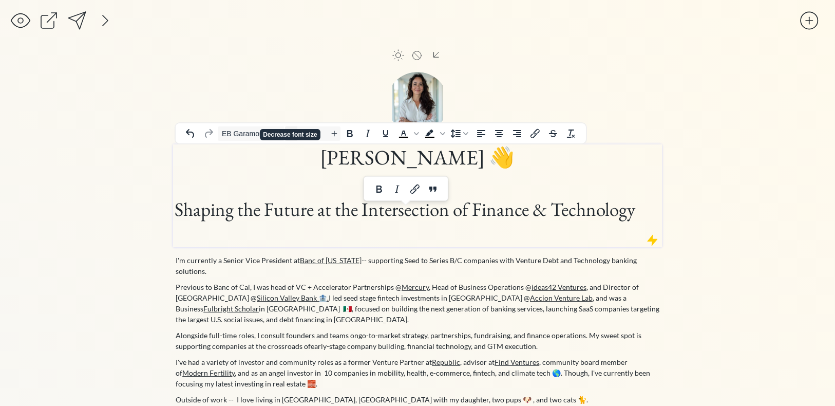
click at [296, 135] on span "Decrease font size" at bounding box center [291, 133] width 12 height 12
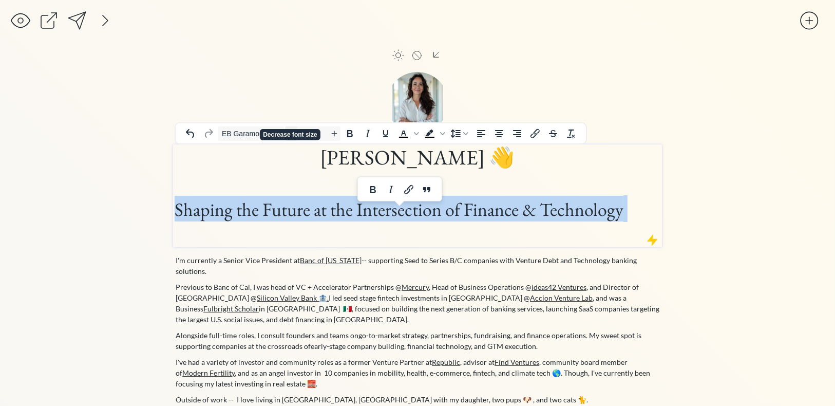
click at [296, 135] on span "Decrease font size" at bounding box center [291, 133] width 12 height 12
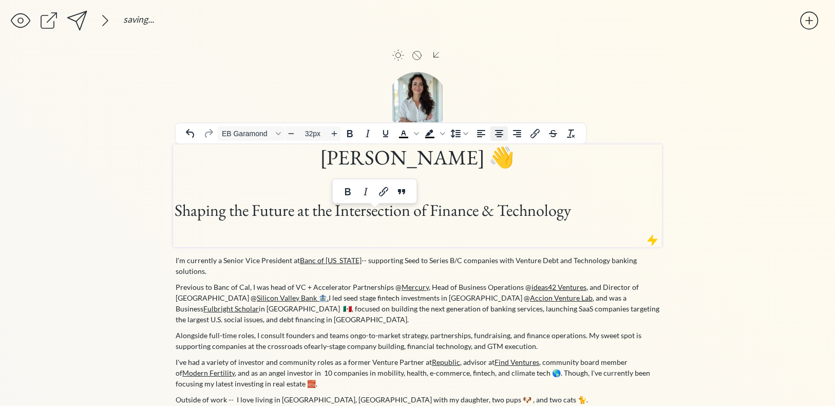
click at [502, 135] on icon "Align center" at bounding box center [499, 133] width 8 height 7
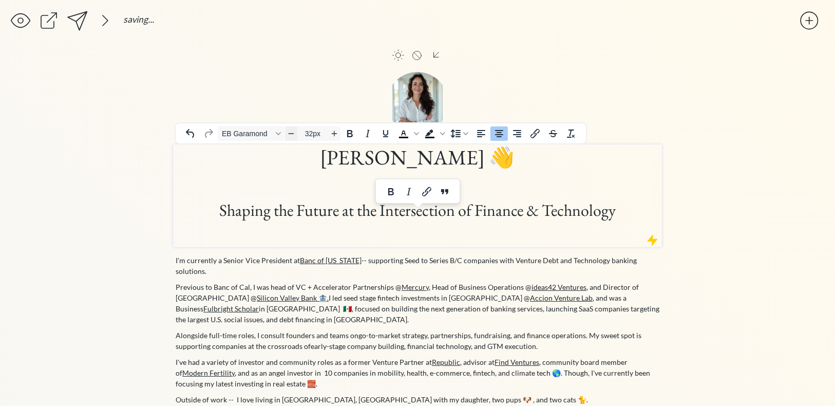
click at [290, 132] on icon "Decrease font size" at bounding box center [291, 133] width 8 height 8
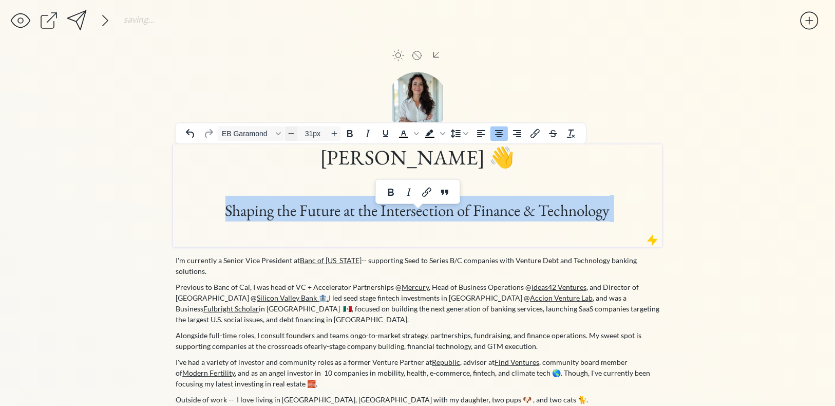
click at [290, 132] on icon "Decrease font size" at bounding box center [291, 133] width 8 height 8
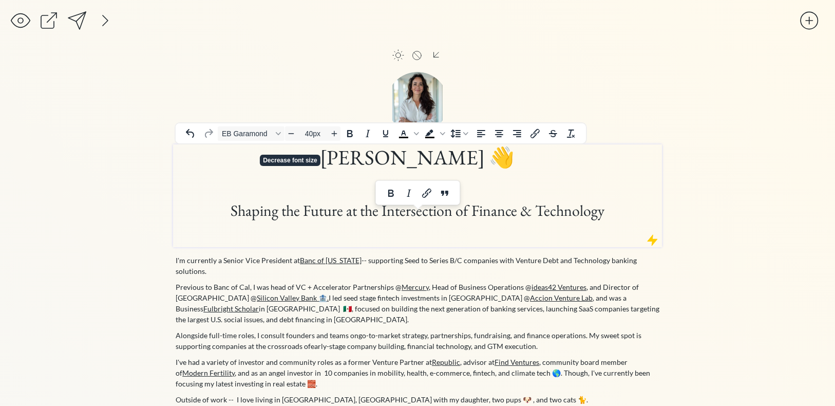
click at [308, 186] on h1 at bounding box center [418, 183] width 486 height 26
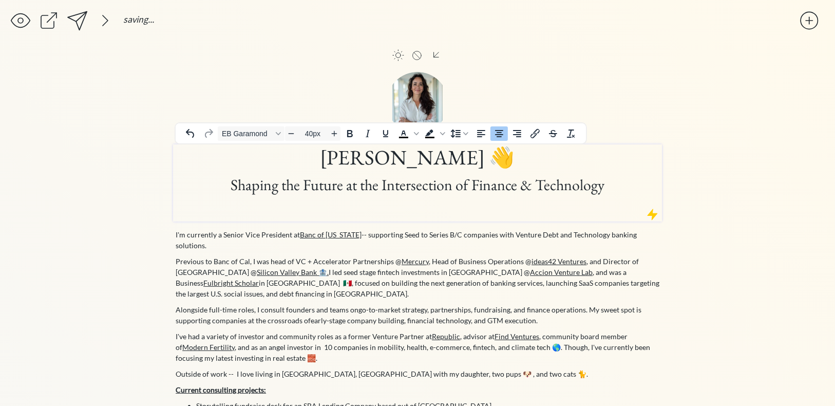
click at [322, 213] on h1 "Shaping the Future at the Intersection of Finance & Technology" at bounding box center [418, 195] width 486 height 51
type input "30px"
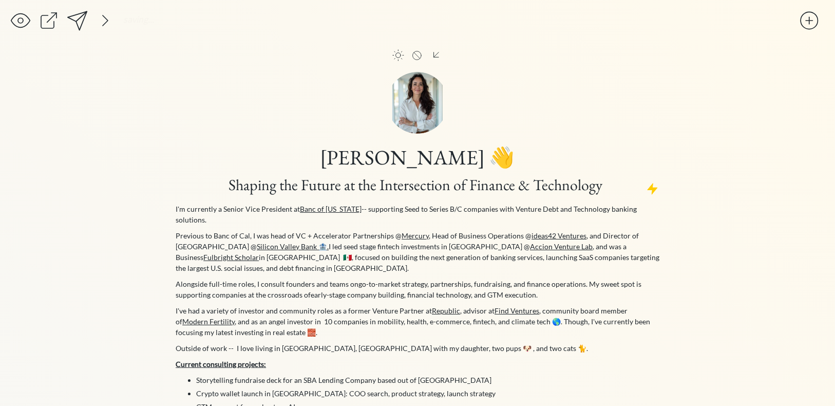
click at [728, 146] on div "saving... click to upload a picture Jackie Hyland 👋 Shaping the Future at the I…" at bounding box center [417, 322] width 835 height 645
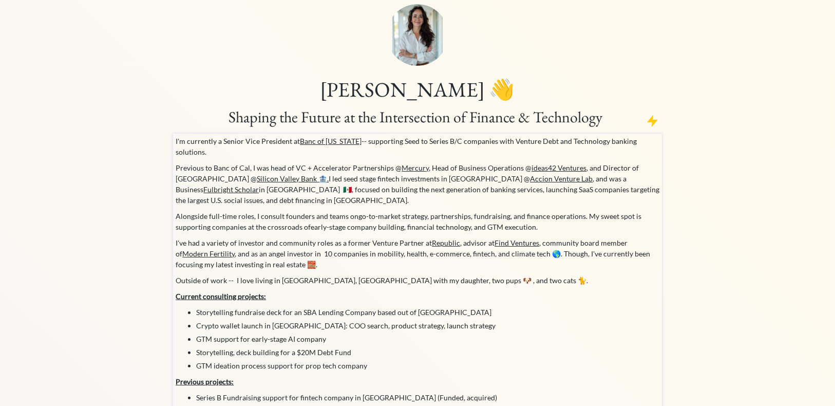
scroll to position [67, 0]
